Goal: Information Seeking & Learning: Learn about a topic

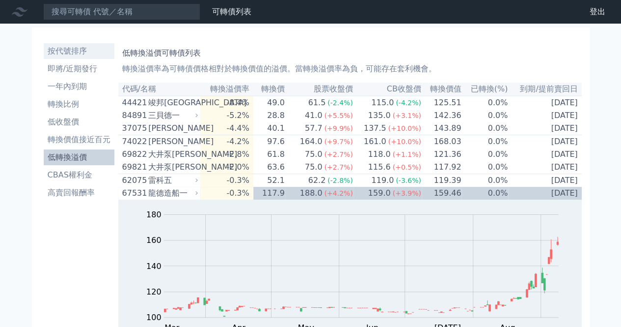
click at [78, 50] on li "按代號排序" at bounding box center [79, 51] width 71 height 12
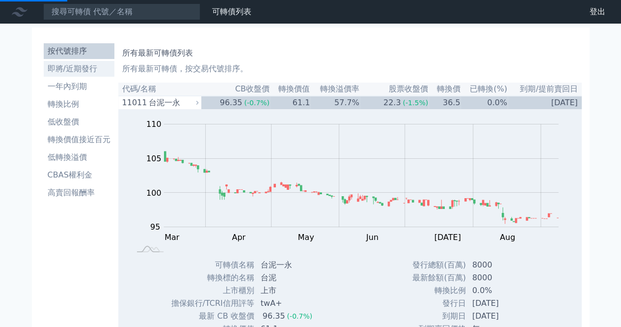
click at [75, 67] on li "即將/近期發行" at bounding box center [79, 69] width 71 height 12
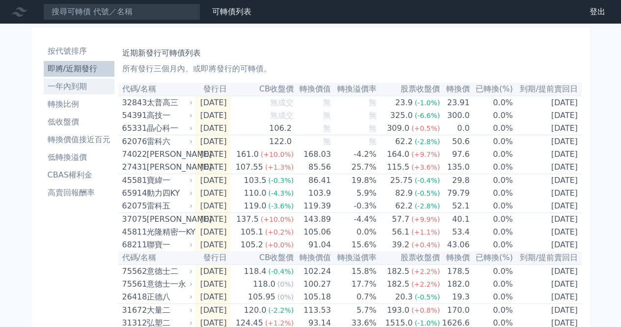
click at [67, 85] on li "一年內到期" at bounding box center [79, 87] width 71 height 12
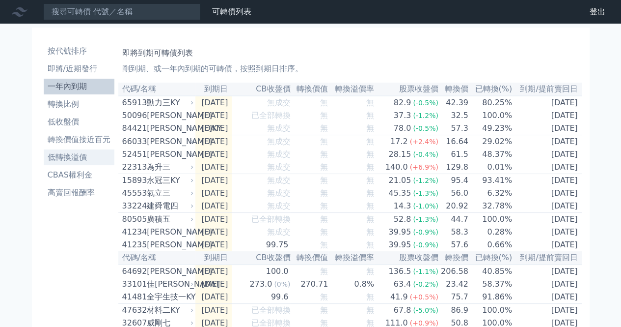
click at [81, 159] on li "低轉換溢價" at bounding box center [79, 157] width 71 height 12
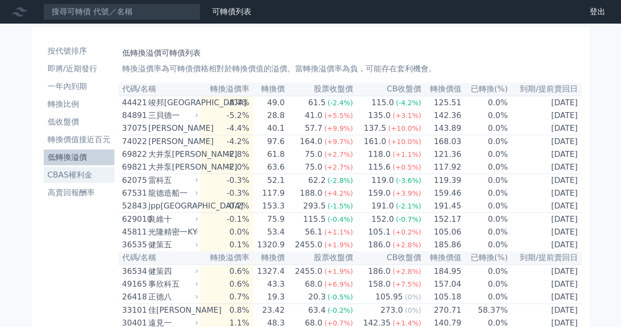
click at [87, 176] on li "CBAS權利金" at bounding box center [79, 175] width 71 height 12
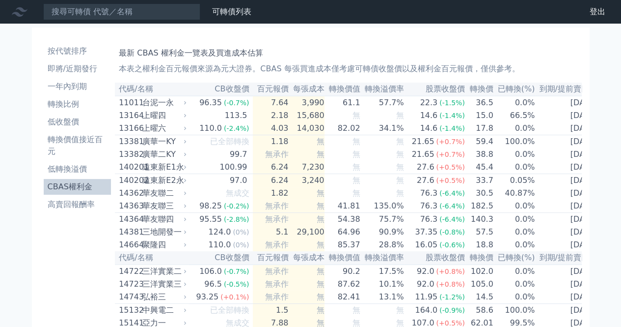
click at [331, 88] on th "轉換價值" at bounding box center [343, 89] width 36 height 13
click at [81, 137] on li "轉換價值接近百元" at bounding box center [78, 146] width 68 height 24
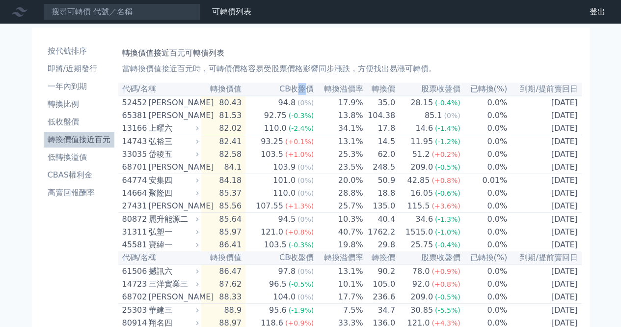
click at [299, 89] on th "CB收盤價" at bounding box center [280, 89] width 69 height 13
click at [80, 121] on li "低收盤價" at bounding box center [79, 122] width 71 height 12
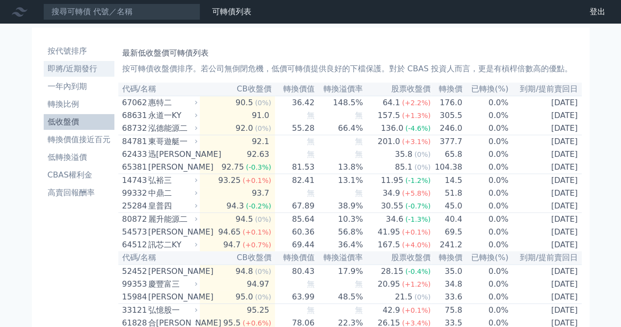
click at [79, 66] on li "即將/近期發行" at bounding box center [79, 69] width 71 height 12
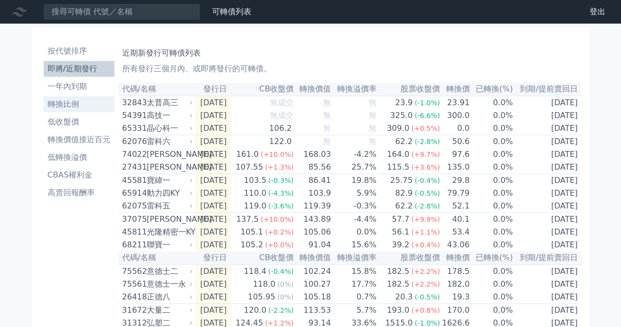
click at [85, 109] on li "轉換比例" at bounding box center [79, 104] width 71 height 12
click at [60, 102] on li "轉換比例" at bounding box center [79, 104] width 71 height 12
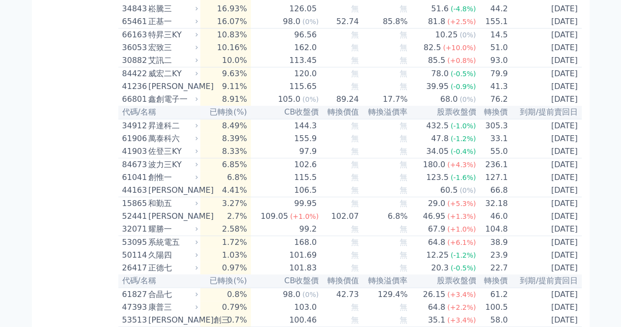
scroll to position [2014, 0]
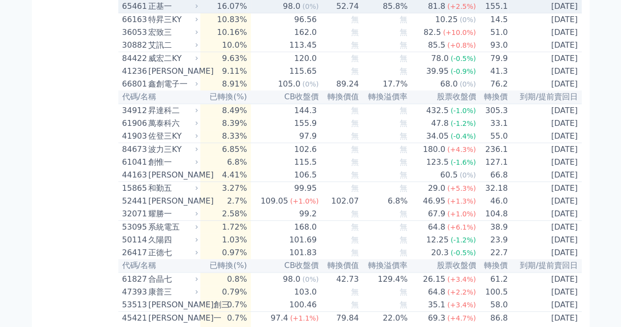
click at [167, 12] on div "正基一" at bounding box center [172, 6] width 48 height 12
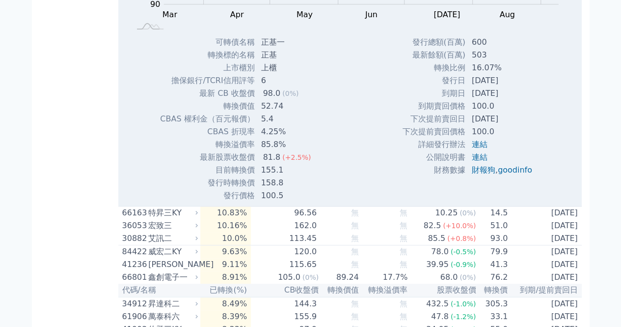
scroll to position [2260, 0]
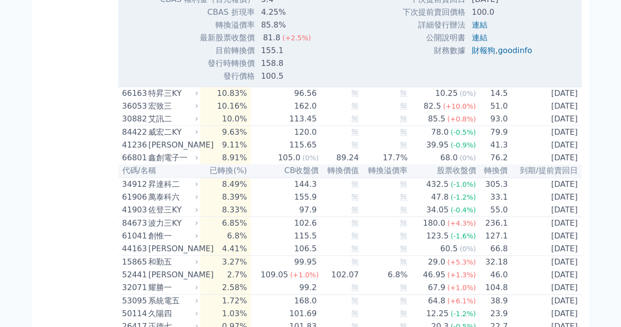
drag, startPoint x: 263, startPoint y: 127, endPoint x: 283, endPoint y: 131, distance: 20.9
drag, startPoint x: 494, startPoint y: 104, endPoint x: 507, endPoint y: 117, distance: 18.8
drag, startPoint x: 261, startPoint y: 114, endPoint x: 275, endPoint y: 120, distance: 14.3
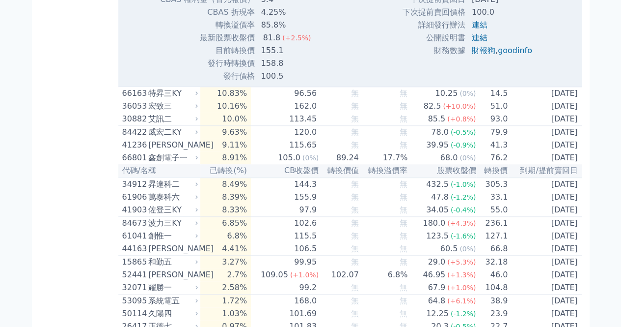
drag, startPoint x: 259, startPoint y: 128, endPoint x: 285, endPoint y: 128, distance: 26.5
drag, startPoint x: 260, startPoint y: 177, endPoint x: 280, endPoint y: 180, distance: 19.9
click at [280, 44] on td "81.8 (+2.5%)" at bounding box center [287, 37] width 64 height 13
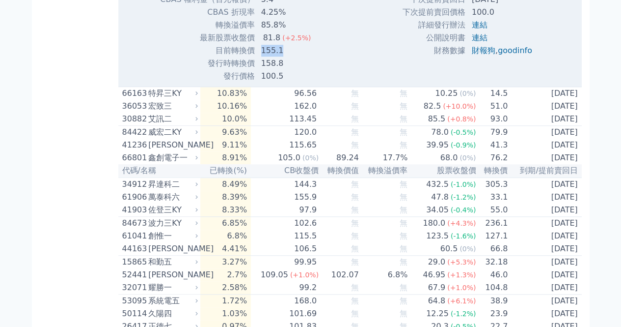
drag, startPoint x: 258, startPoint y: 193, endPoint x: 278, endPoint y: 189, distance: 19.9
click at [278, 57] on td "155.1" at bounding box center [287, 50] width 64 height 13
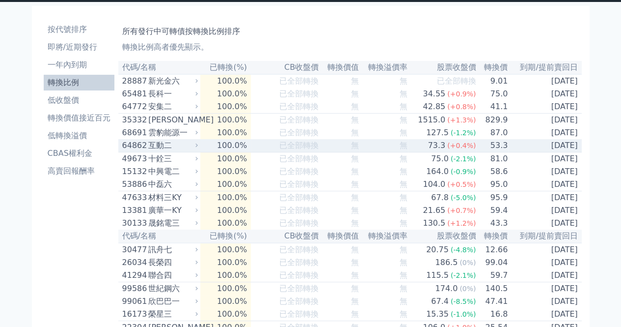
scroll to position [0, 0]
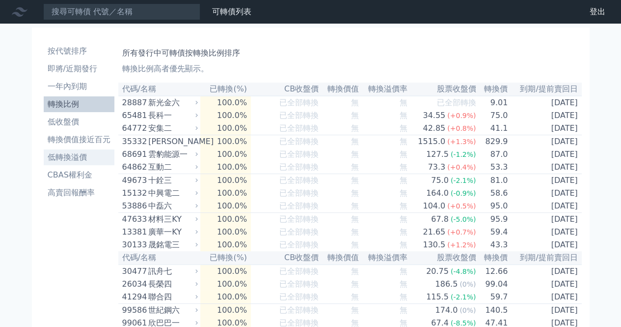
click at [85, 160] on li "低轉換溢價" at bounding box center [79, 157] width 71 height 12
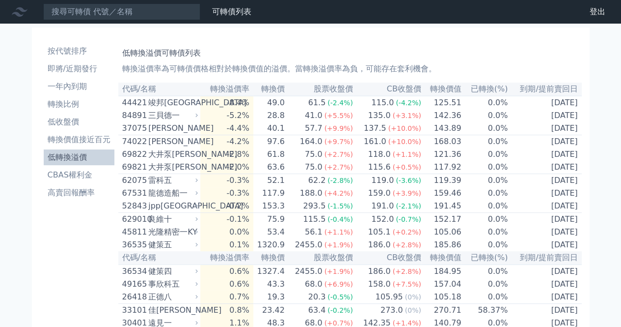
click at [64, 160] on li "低轉換溢價" at bounding box center [79, 157] width 71 height 12
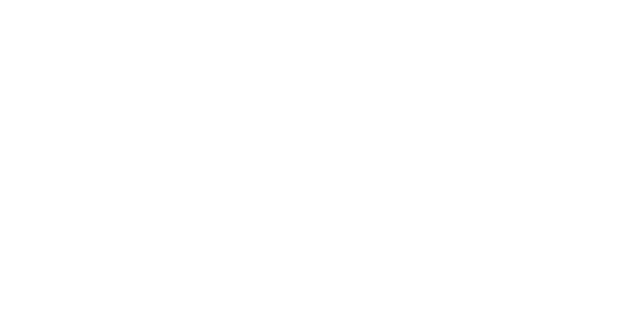
scroll to position [147, 0]
click div "健策四"
drag, startPoint x: 465, startPoint y: 189, endPoint x: 525, endPoint y: 201, distance: 61.3
click tbody "發行總額(百萬) 3000 最新餘額(百萬) 3000 轉換比例 0.0% 發行日 [DATE] 到期日 [DATE] 到期賣回價格 無 100.0 ,"
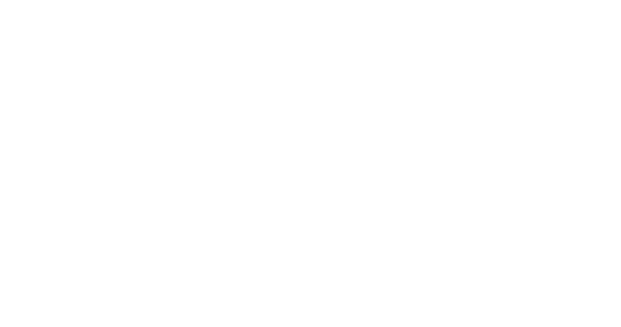
drag, startPoint x: 258, startPoint y: 156, endPoint x: 285, endPoint y: 253, distance: 101.1
click tbody "可轉債名稱 健策四 轉換標的名稱 健策 上市櫃別 上市 擔保銀行/TCRI信用評等 無 最新 CB 收盤價 186.0 (+2.8%) 無"
click td "無"
drag, startPoint x: 214, startPoint y: 254, endPoint x: 251, endPoint y: 255, distance: 37.4
click td "轉換溢價率"
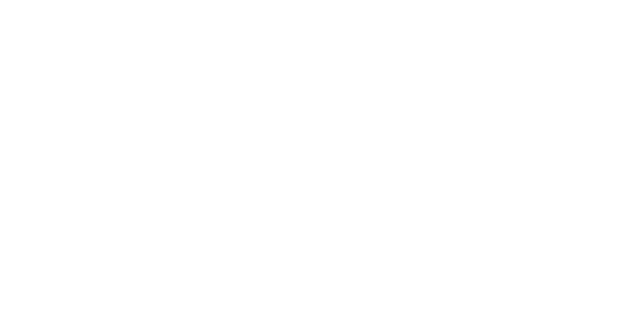
copy td "轉換溢價率"
click td "1327.4"
drag, startPoint x: 274, startPoint y: 259, endPoint x: 256, endPoint y: 249, distance: 20.3
click tbody "可轉債名稱 健策四 轉換標的名稱 健策 上市櫃別 上市 擔保銀行/TCRI信用評等 無 最新 CB 收盤價 186.0 (+2.8%) 無"
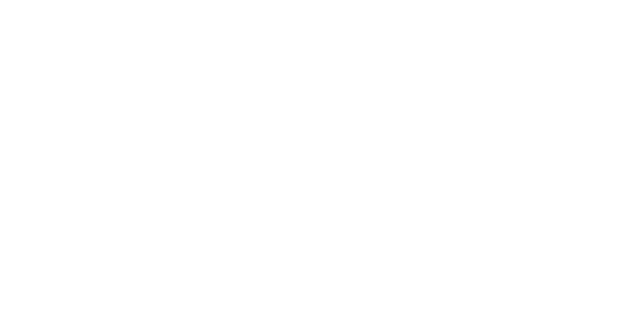
click td "101.0"
drag, startPoint x: 280, startPoint y: 260, endPoint x: 259, endPoint y: 224, distance: 41.8
click tbody "可轉債名稱 健策四 轉換標的名稱 健策 上市櫃別 上市 擔保銀行/TCRI信用評等 無 最新 CB 收盤價 186.0 (+2.8%) 無"
drag, startPoint x: 490, startPoint y: 237, endPoint x: 515, endPoint y: 244, distance: 25.5
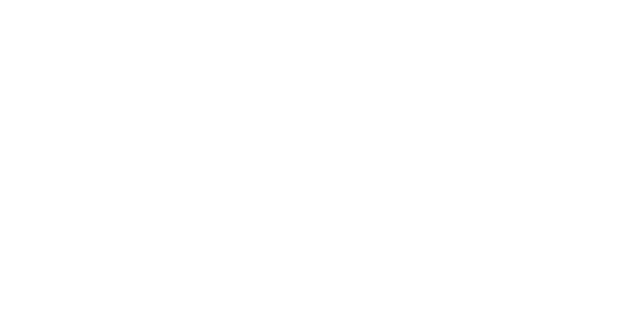
click td "[DATE]"
